Goal: Transaction & Acquisition: Obtain resource

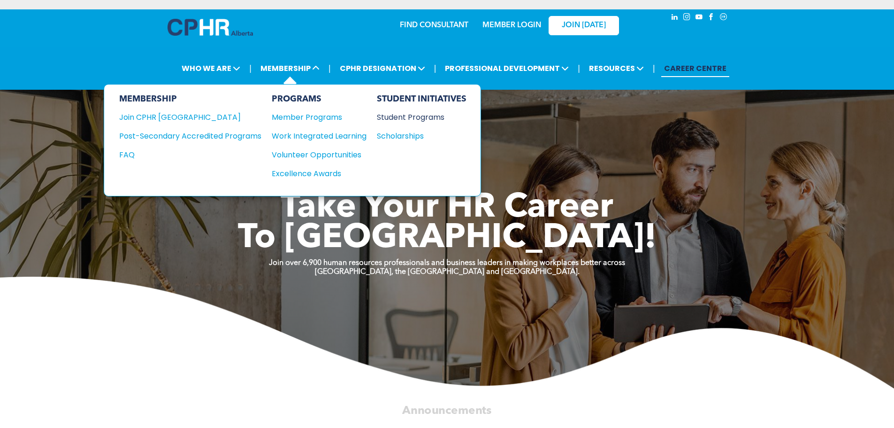
click at [411, 117] on div "Student Programs" at bounding box center [417, 117] width 81 height 12
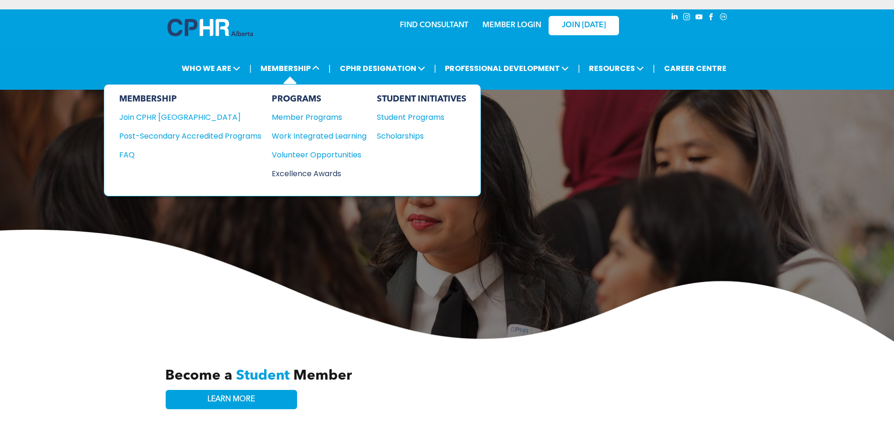
click at [305, 173] on div "Excellence Awards" at bounding box center [314, 174] width 85 height 12
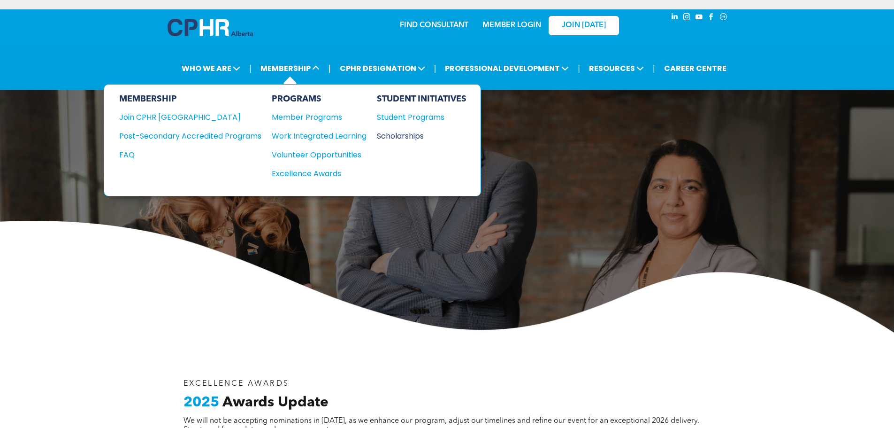
click at [395, 136] on div "Scholarships" at bounding box center [417, 136] width 81 height 12
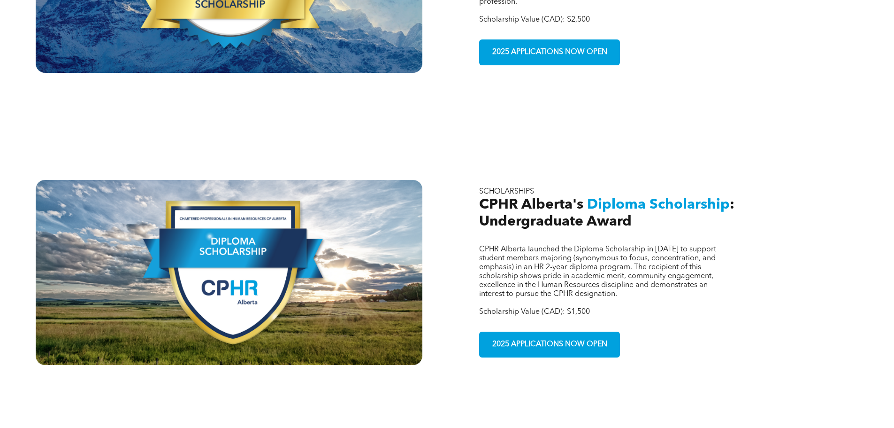
scroll to position [536, 0]
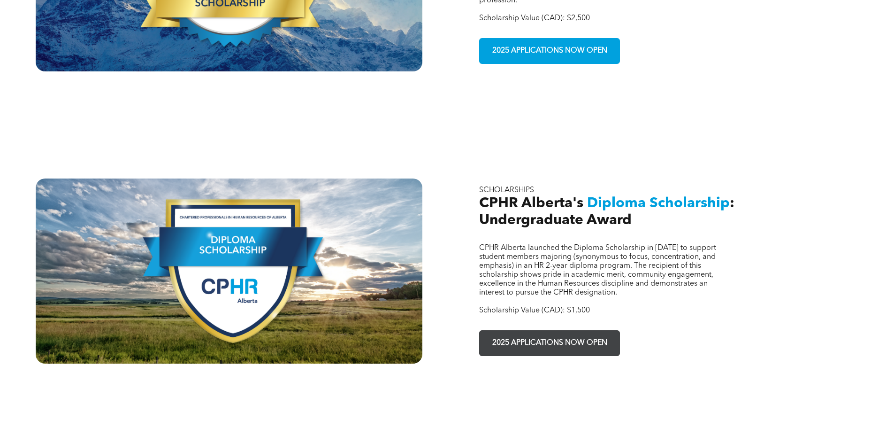
click at [587, 334] on span "2025 APPLICATIONS NOW OPEN" at bounding box center [550, 343] width 122 height 18
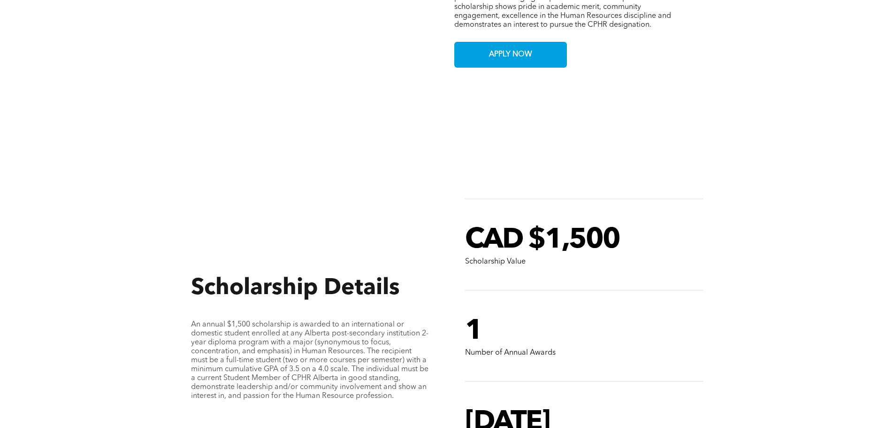
scroll to position [702, 0]
